Goal: Navigation & Orientation: Find specific page/section

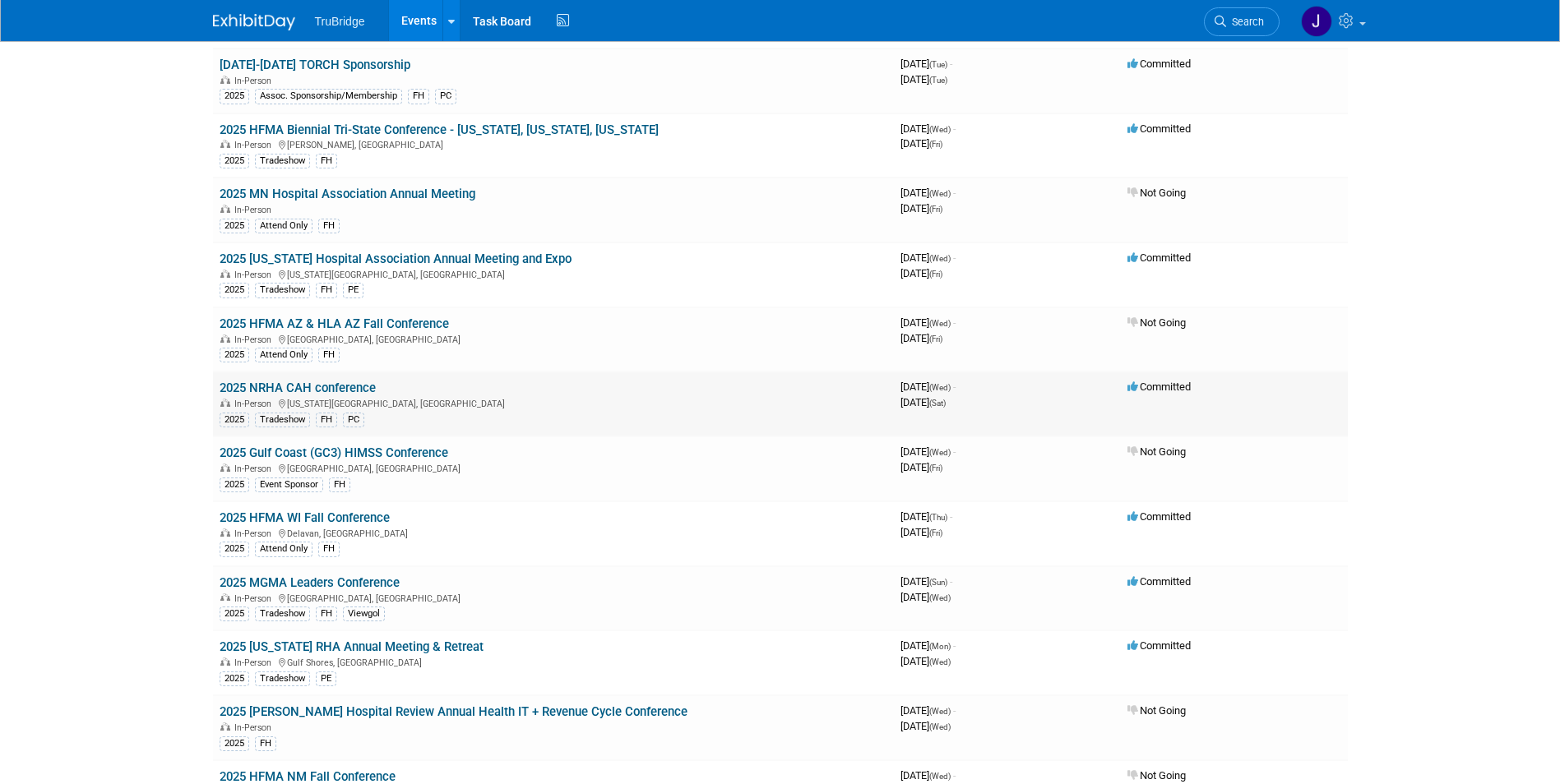
scroll to position [2055, 0]
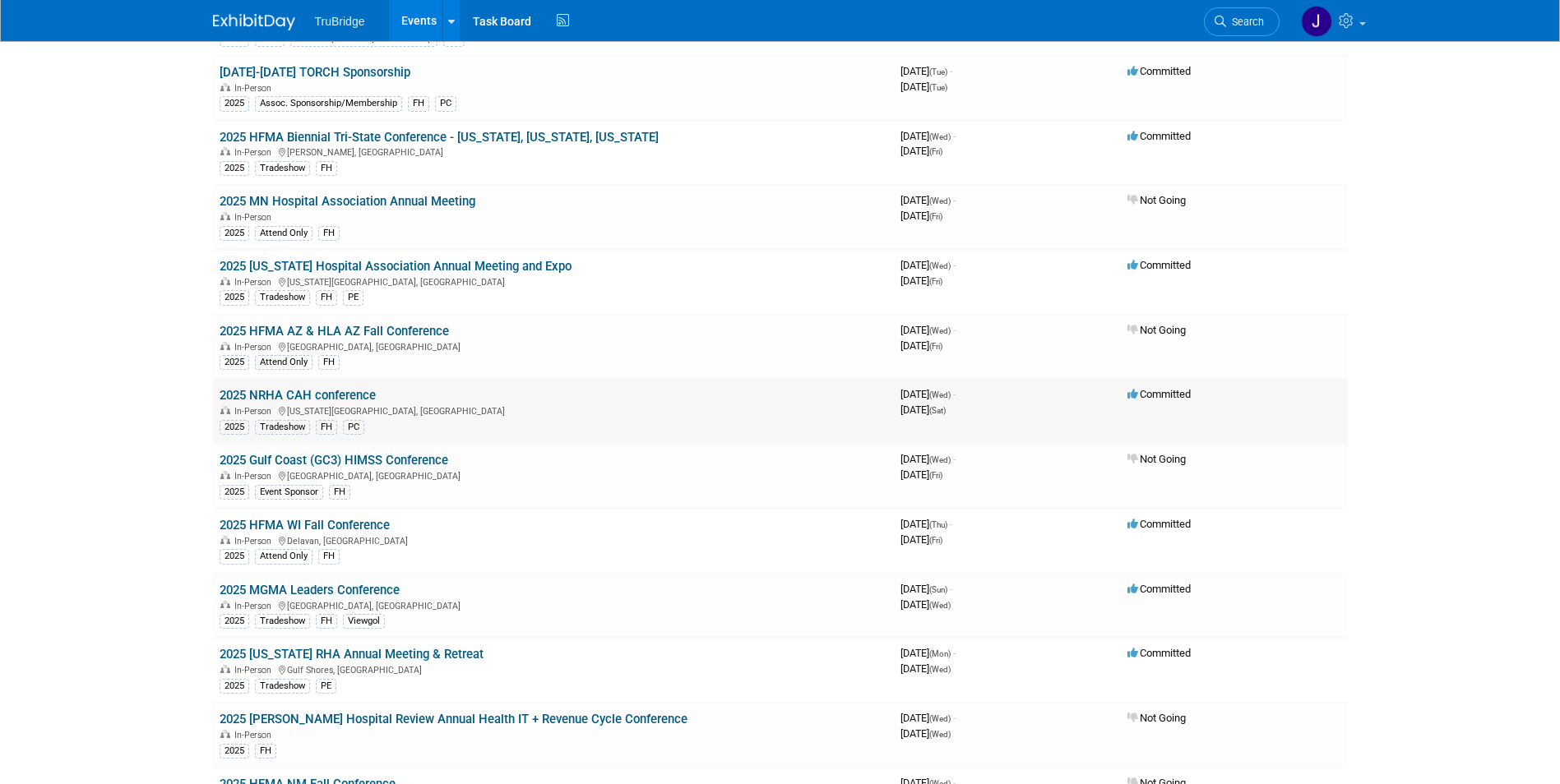
click at [343, 391] on link "2025 NRHA CAH conference" at bounding box center [298, 396] width 156 height 15
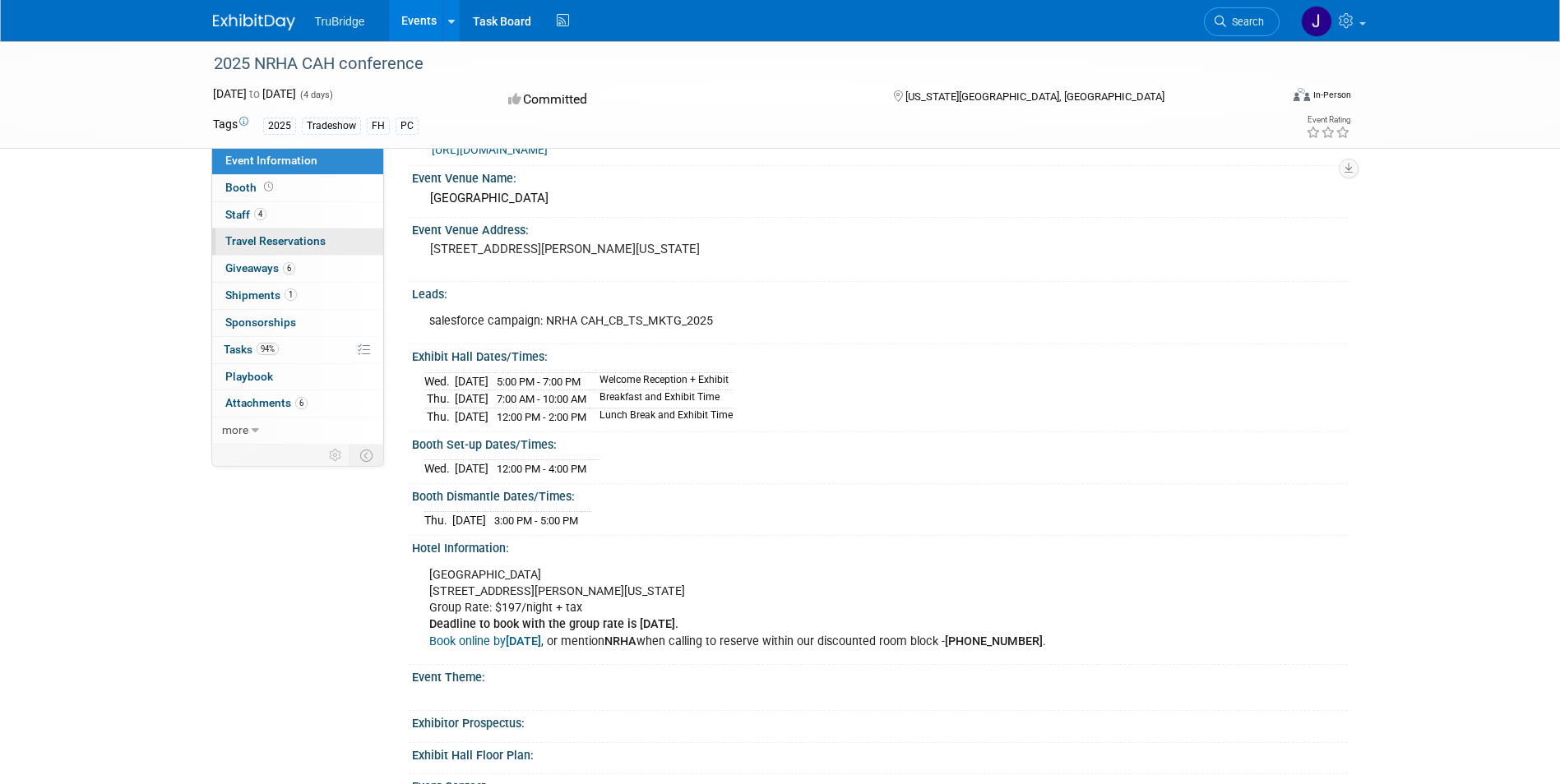
scroll to position [62, 0]
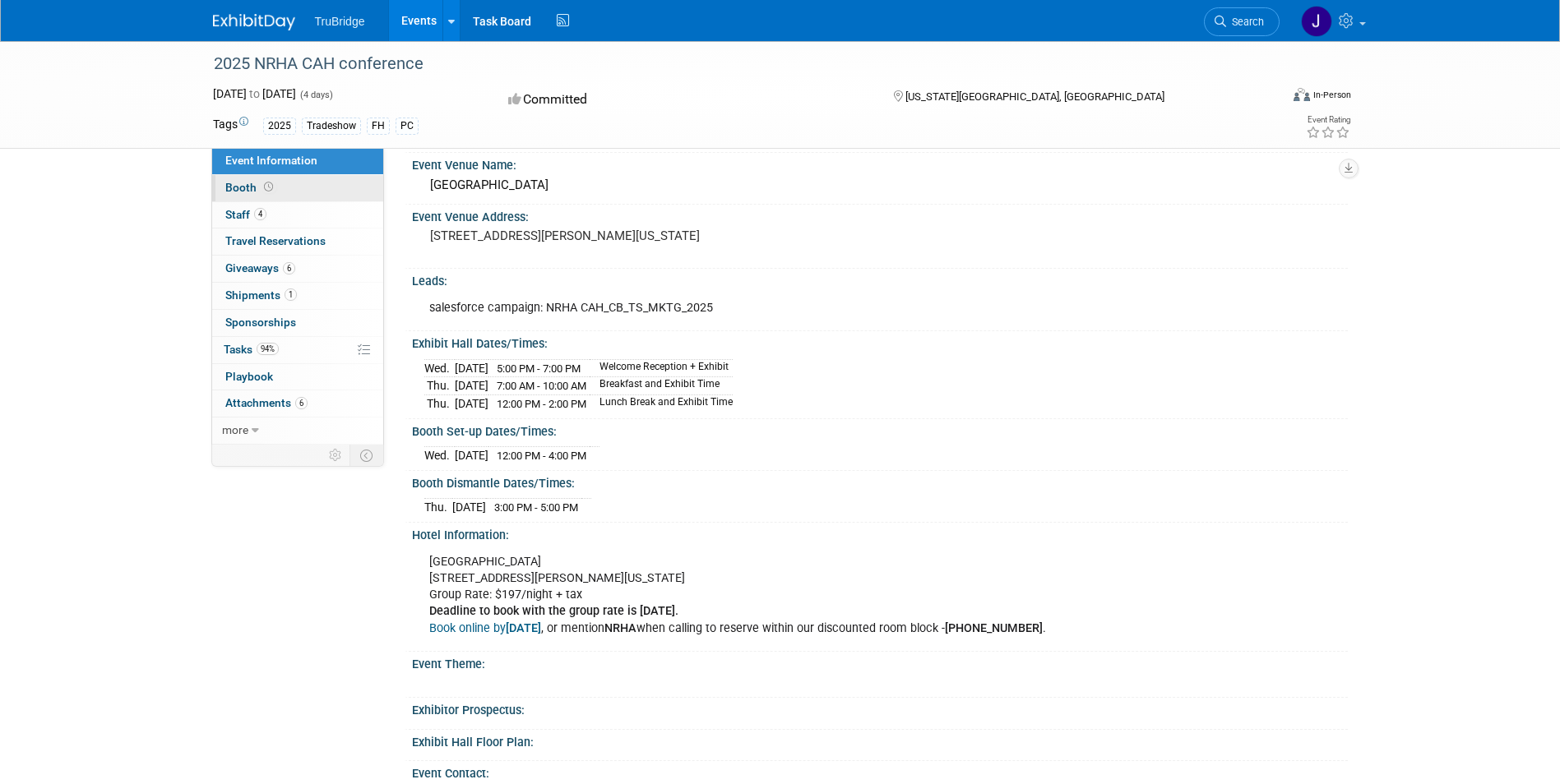
click at [239, 187] on span "Booth" at bounding box center [251, 187] width 51 height 13
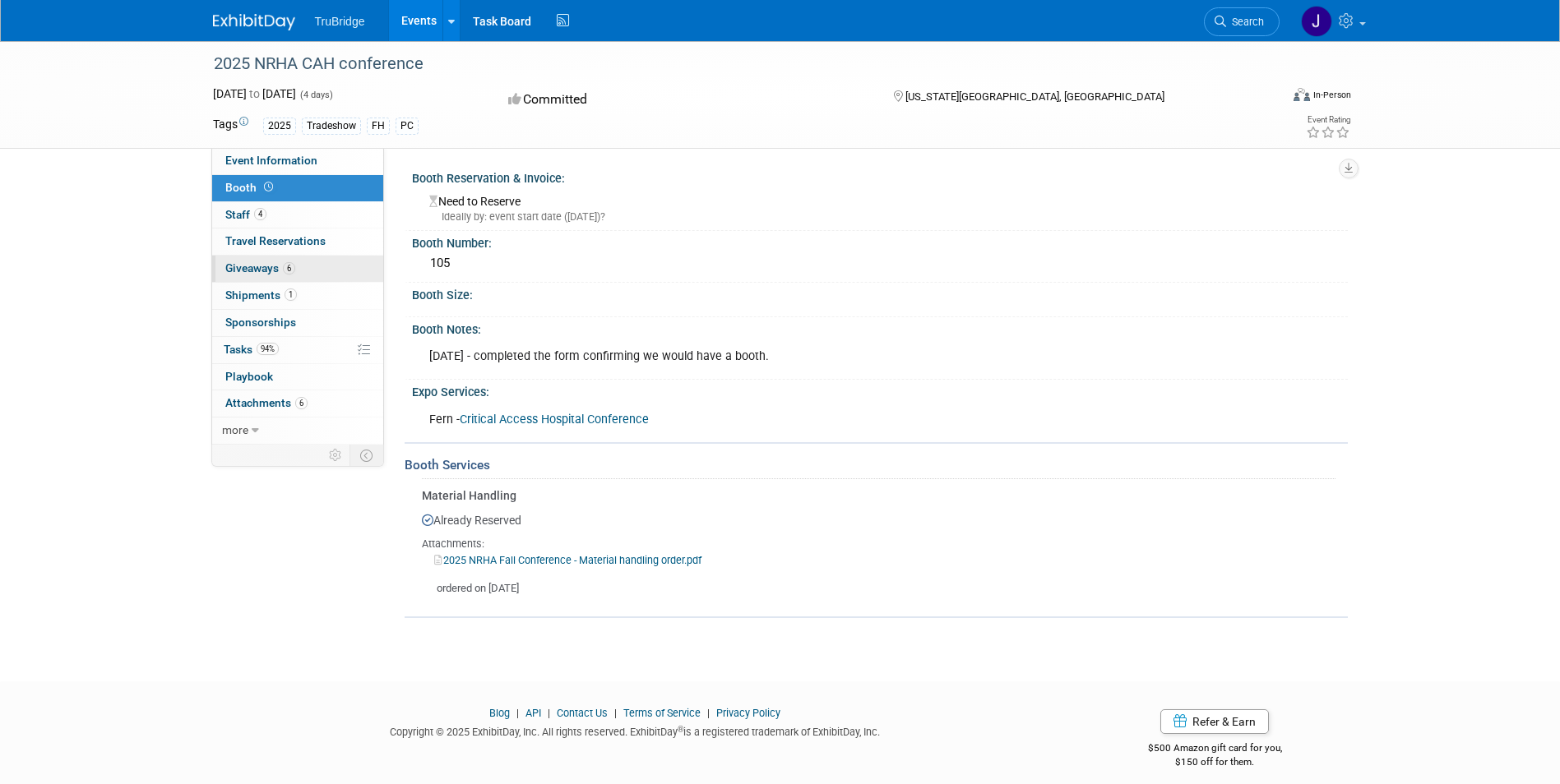
click at [257, 268] on span "Giveaways 6" at bounding box center [260, 268] width 69 height 13
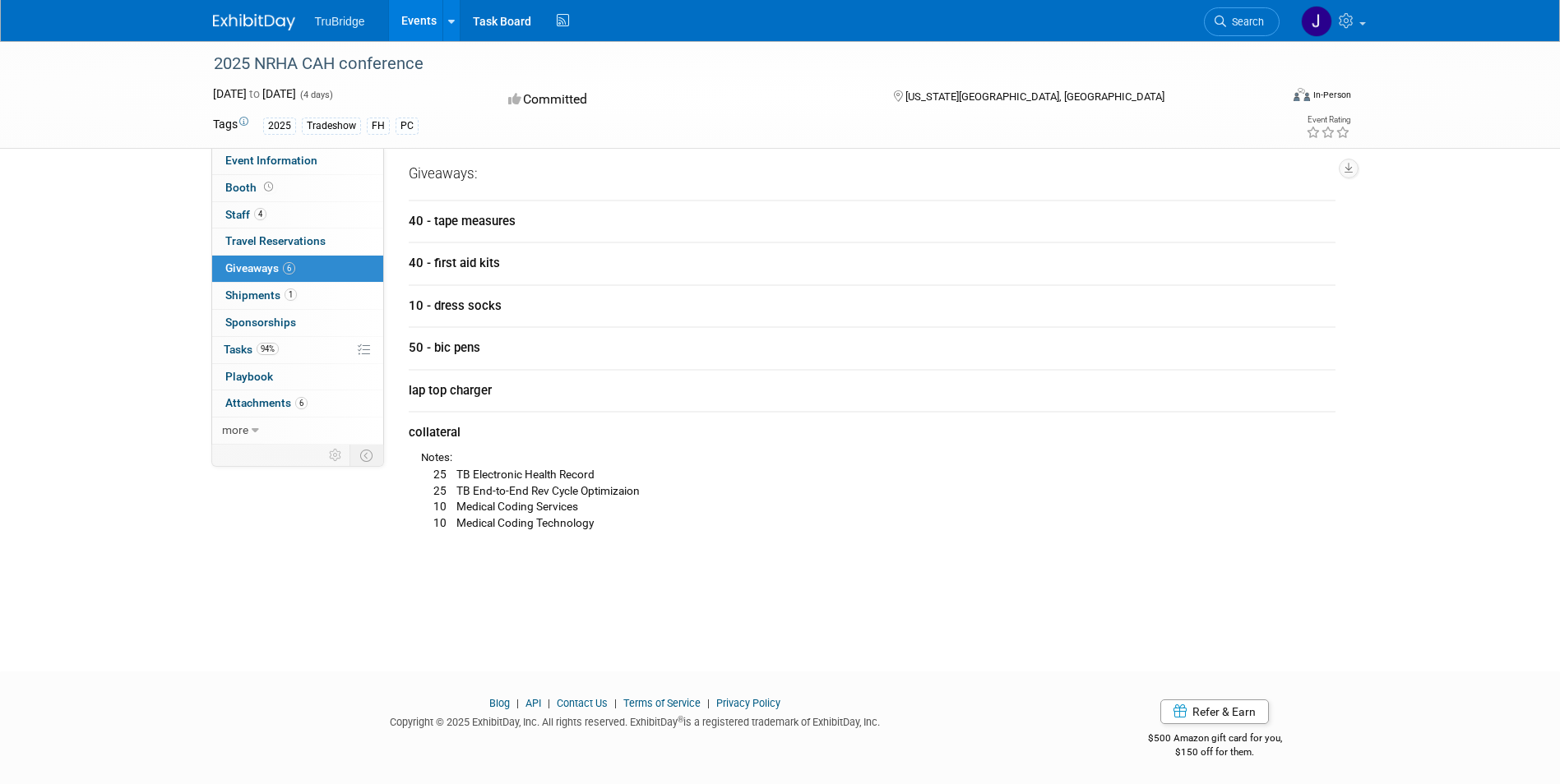
scroll to position [12, 0]
